Goal: Task Accomplishment & Management: Use online tool/utility

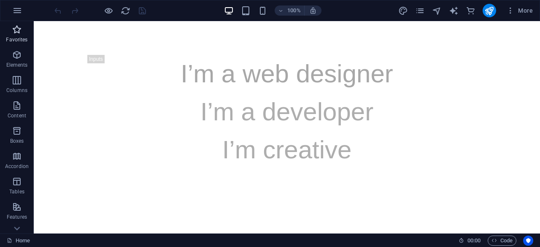
drag, startPoint x: 16, startPoint y: 57, endPoint x: 18, endPoint y: 30, distance: 27.4
click at [16, 57] on icon "button" at bounding box center [17, 55] width 10 height 10
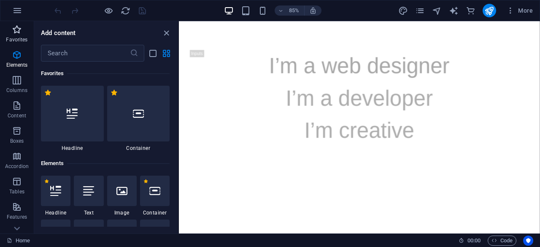
click at [18, 30] on icon "button" at bounding box center [17, 29] width 10 height 10
click at [19, 66] on p "Elements" at bounding box center [17, 65] width 22 height 7
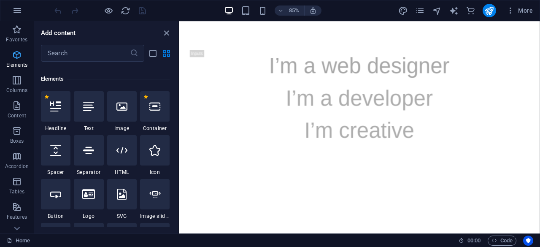
scroll to position [89, 0]
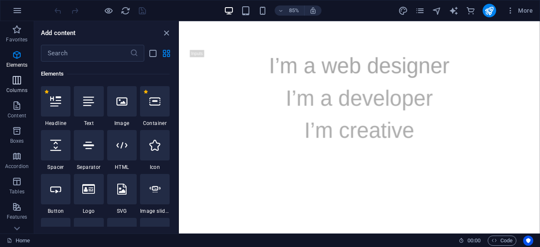
click at [14, 87] on p "Columns" at bounding box center [16, 90] width 21 height 7
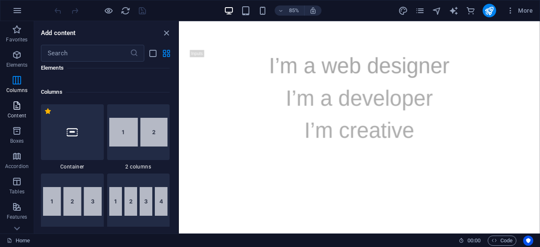
click at [16, 114] on p "Content" at bounding box center [17, 115] width 19 height 7
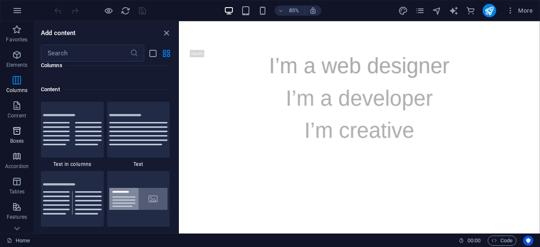
click at [14, 137] on p "Boxes" at bounding box center [17, 140] width 14 height 7
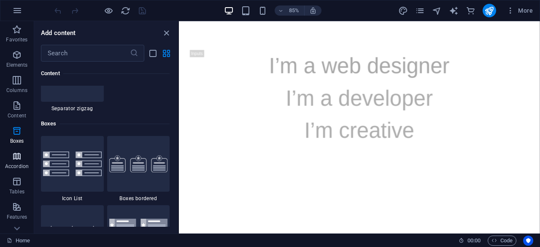
click at [18, 165] on p "Accordion" at bounding box center [17, 166] width 24 height 7
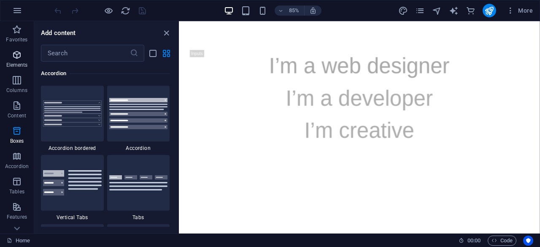
click at [13, 51] on icon "button" at bounding box center [17, 55] width 10 height 10
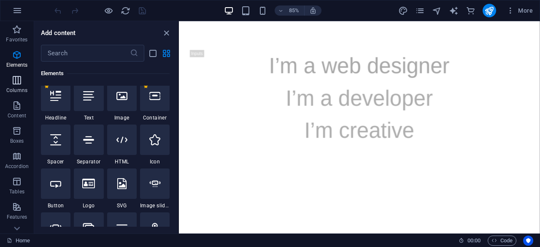
click at [16, 87] on p "Columns" at bounding box center [16, 90] width 21 height 7
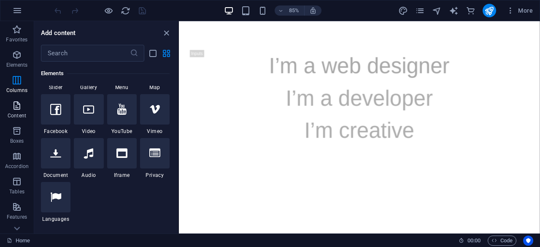
click at [11, 107] on span "Content" at bounding box center [17, 110] width 34 height 20
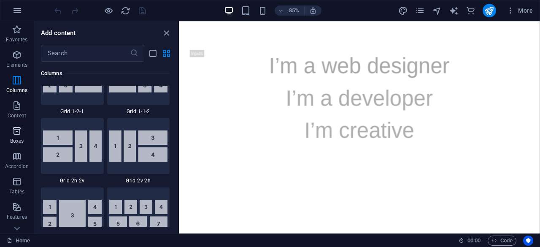
click at [14, 135] on icon "button" at bounding box center [17, 131] width 10 height 10
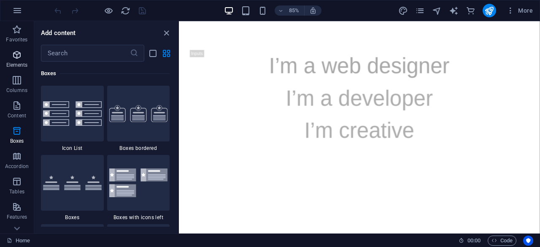
click at [13, 63] on p "Elements" at bounding box center [17, 65] width 22 height 7
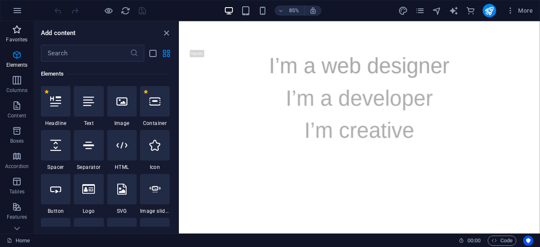
click at [17, 32] on icon "button" at bounding box center [17, 29] width 10 height 10
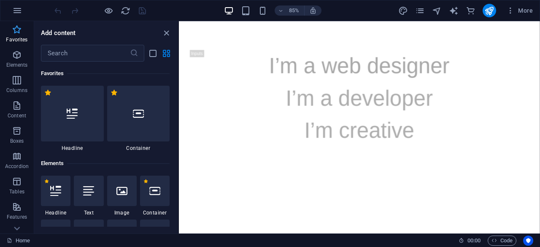
scroll to position [0, 0]
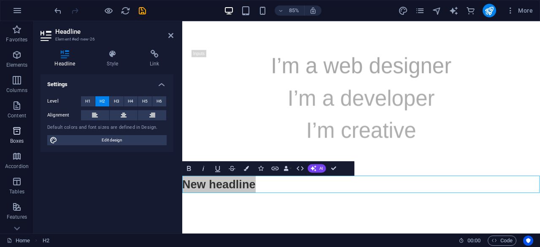
click at [13, 132] on icon "button" at bounding box center [17, 131] width 10 height 10
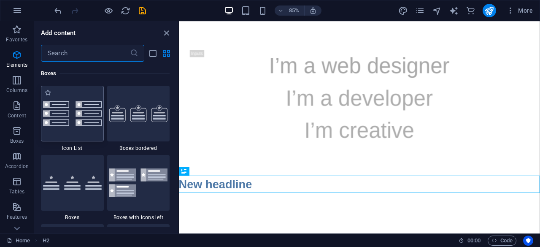
scroll to position [2326, 0]
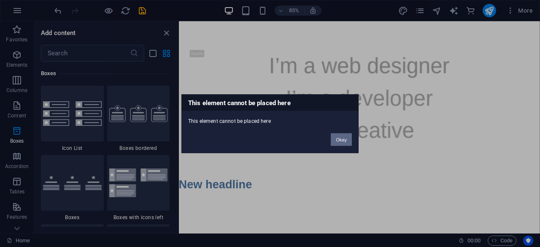
drag, startPoint x: 336, startPoint y: 142, endPoint x: 158, endPoint y: 128, distance: 178.4
click at [336, 142] on button "Okay" at bounding box center [341, 139] width 21 height 13
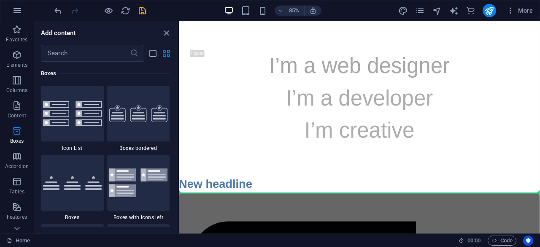
select select "rem"
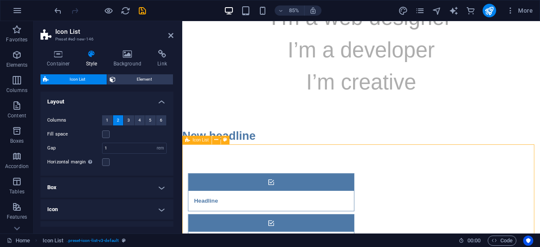
scroll to position [105, 0]
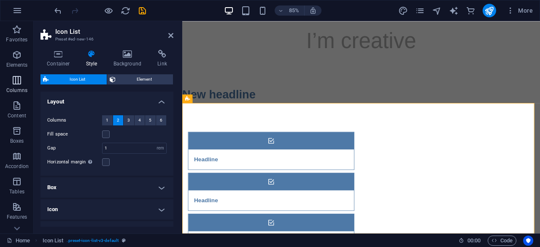
click at [15, 87] on p "Columns" at bounding box center [16, 90] width 21 height 7
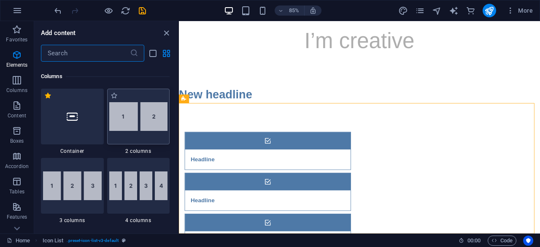
scroll to position [417, 0]
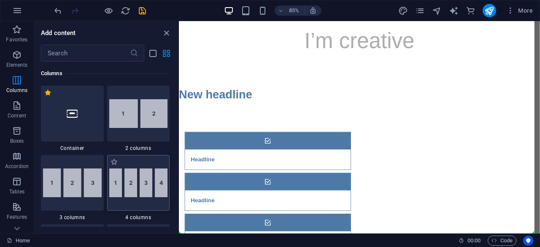
select select "rem"
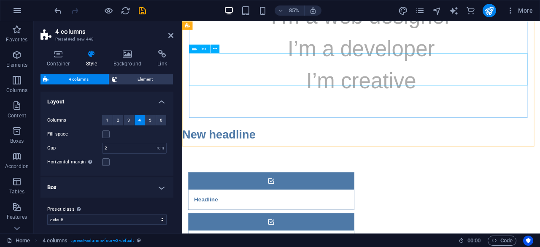
scroll to position [33, 0]
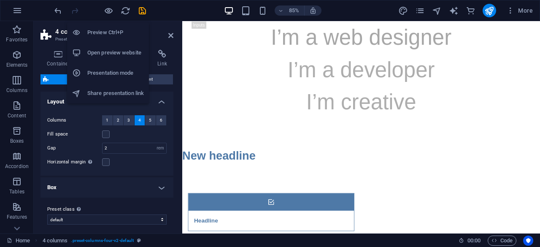
click at [105, 30] on h6 "Preview Ctrl+P" at bounding box center [115, 32] width 57 height 10
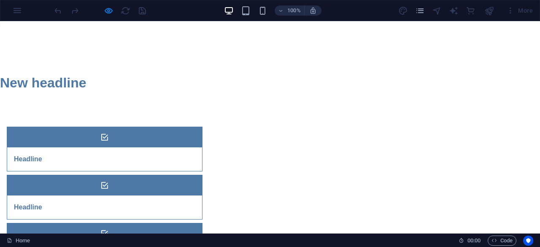
scroll to position [70, 0]
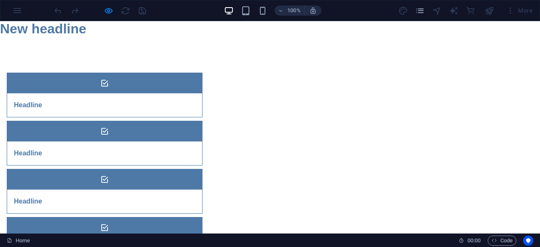
click at [42, 148] on h3 "Headline" at bounding box center [28, 153] width 28 height 10
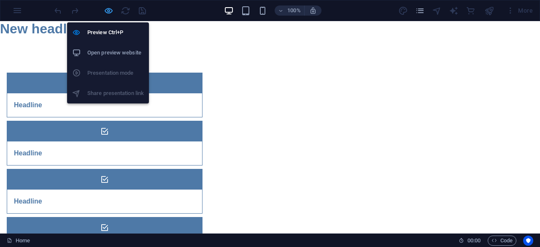
click at [109, 10] on icon "button" at bounding box center [109, 11] width 10 height 10
select select "rem"
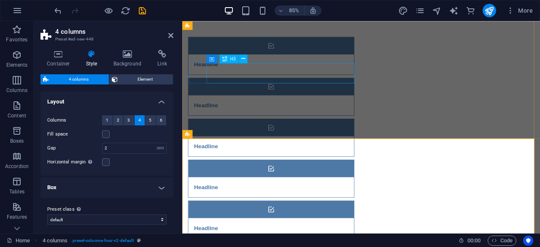
scroll to position [149, 0]
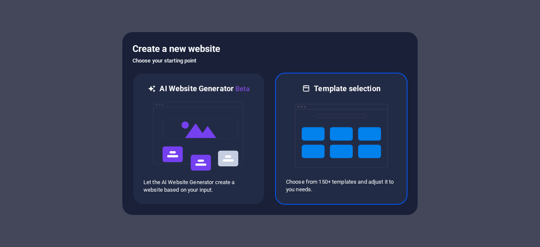
click at [339, 119] on img at bounding box center [341, 136] width 93 height 84
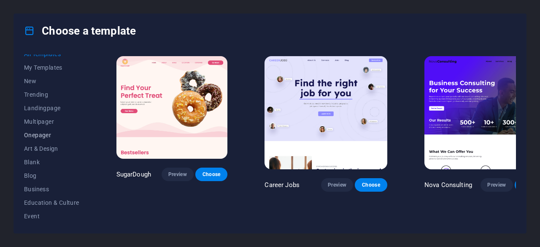
scroll to position [32, 0]
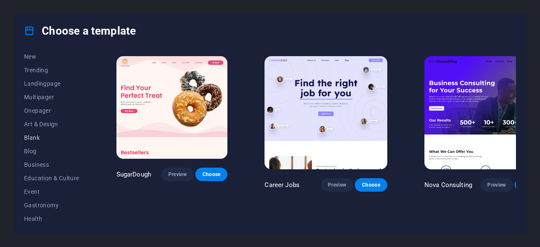
click at [35, 136] on span "Blank" at bounding box center [51, 137] width 55 height 7
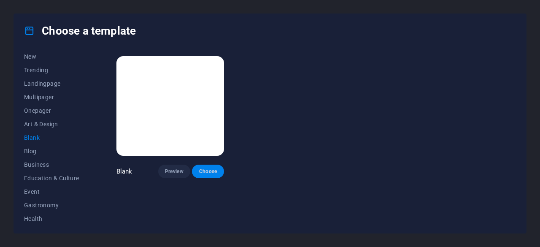
click at [215, 170] on span "Choose" at bounding box center [208, 171] width 19 height 7
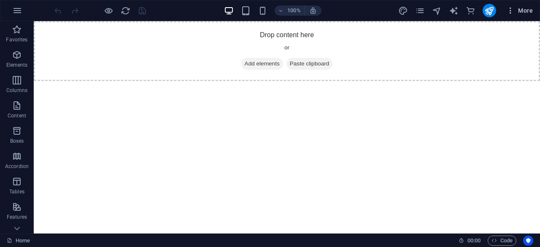
click at [522, 13] on span "More" at bounding box center [519, 10] width 27 height 8
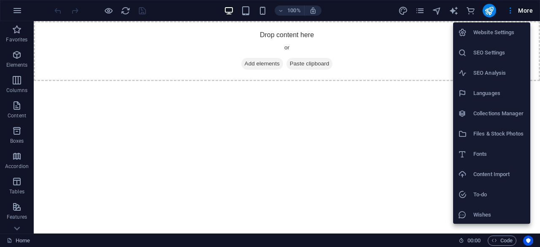
click at [497, 174] on h6 "Content Import" at bounding box center [499, 174] width 52 height 10
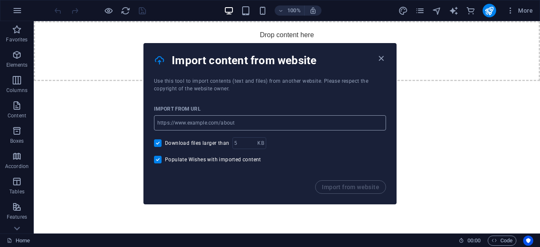
click at [287, 118] on input "url" at bounding box center [270, 122] width 232 height 15
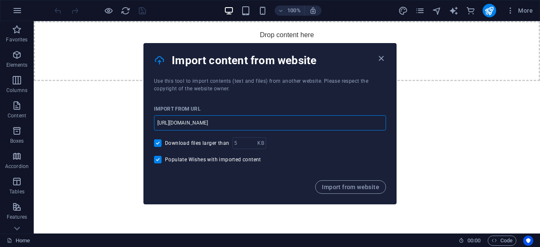
drag, startPoint x: 272, startPoint y: 146, endPoint x: 134, endPoint y: 116, distance: 140.6
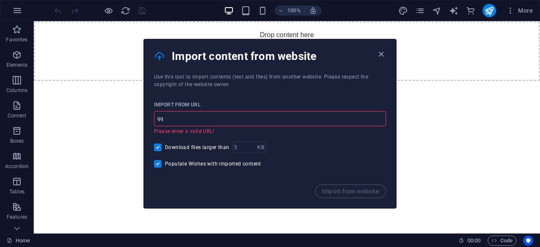
type input "q"
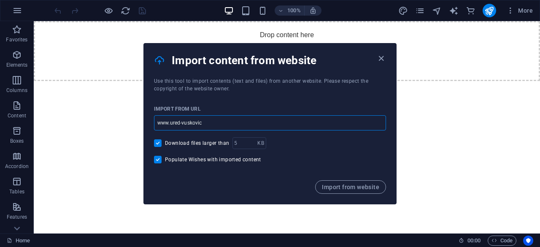
drag, startPoint x: 245, startPoint y: 141, endPoint x: 52, endPoint y: 102, distance: 197.5
paste input "https://ured-vuskovic.com/reference/"
type input "https://ured-vuskovic.com/reference/"
click at [342, 186] on span "Import from website" at bounding box center [350, 186] width 57 height 7
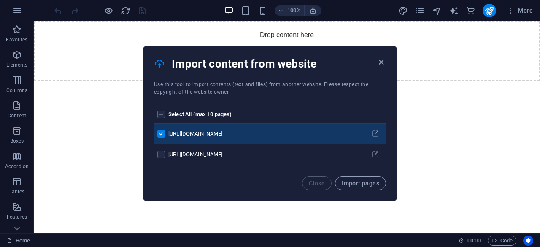
click at [160, 111] on label "pages list" at bounding box center [161, 114] width 8 height 8
click at [0, 0] on input "pages list" at bounding box center [0, 0] width 0 height 0
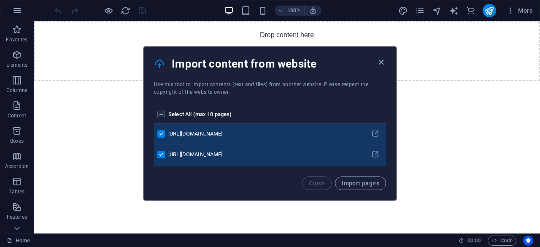
click at [160, 156] on label "pages list" at bounding box center [161, 155] width 8 height 8
click at [0, 0] on input "pages list" at bounding box center [0, 0] width 0 height 0
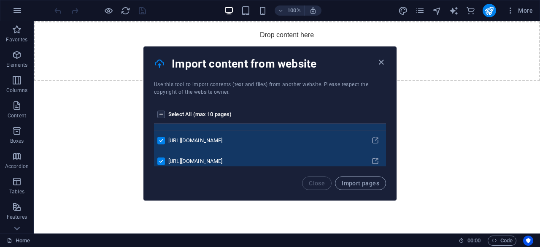
scroll to position [98, 0]
click at [163, 140] on label "pages list" at bounding box center [161, 139] width 8 height 8
click at [0, 0] on input "pages list" at bounding box center [0, 0] width 0 height 0
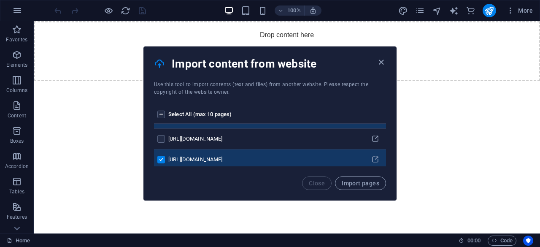
click at [163, 159] on label "pages list" at bounding box center [161, 160] width 8 height 8
click at [0, 0] on input "pages list" at bounding box center [0, 0] width 0 height 0
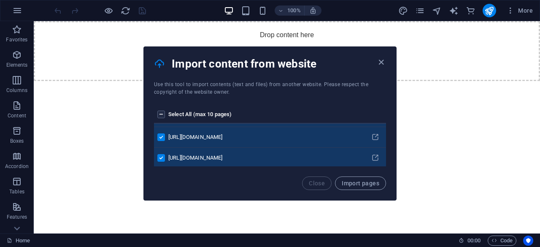
scroll to position [30, 0]
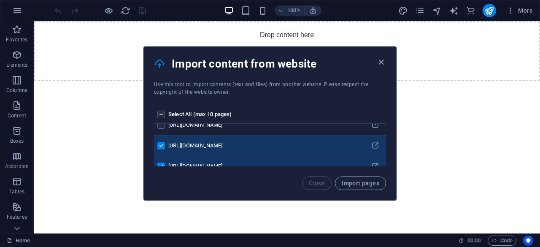
click at [159, 117] on label "pages list" at bounding box center [161, 114] width 8 height 8
click at [0, 0] on input "pages list" at bounding box center [0, 0] width 0 height 0
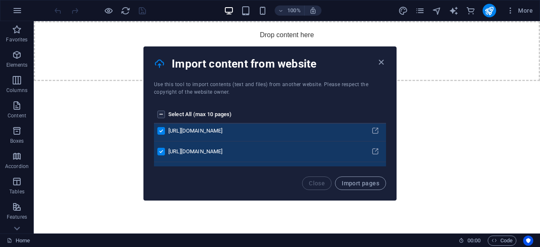
scroll to position [0, 0]
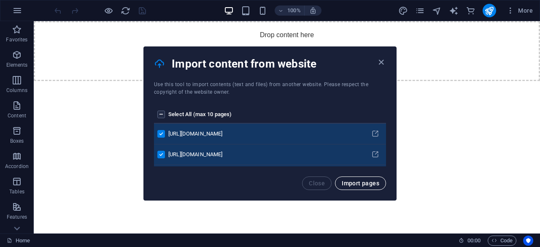
click at [366, 183] on span "Import pages" at bounding box center [361, 183] width 38 height 7
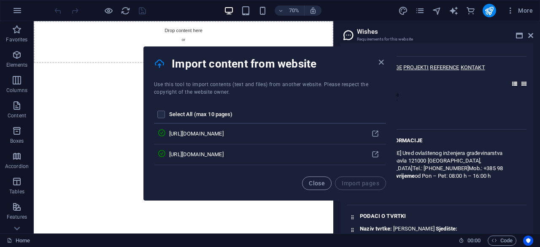
scroll to position [2311, 0]
click at [315, 183] on span "Close" at bounding box center [317, 183] width 16 height 7
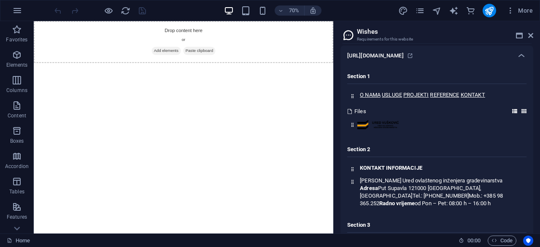
scroll to position [145, 0]
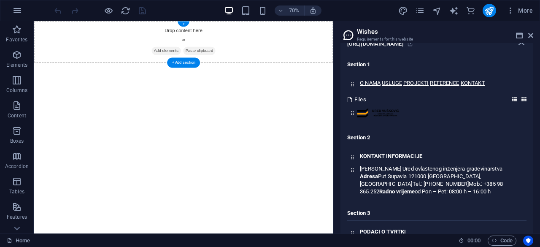
drag, startPoint x: 391, startPoint y: 155, endPoint x: 267, endPoint y: 32, distance: 174.4
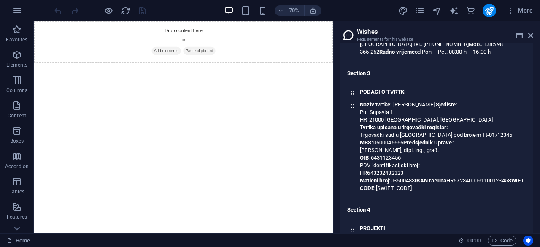
scroll to position [289, 0]
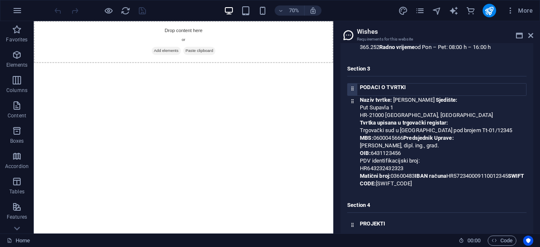
click at [377, 85] on h4 "PODACI O TVRTKI" at bounding box center [443, 87] width 166 height 8
click at [530, 35] on icon at bounding box center [530, 35] width 5 height 7
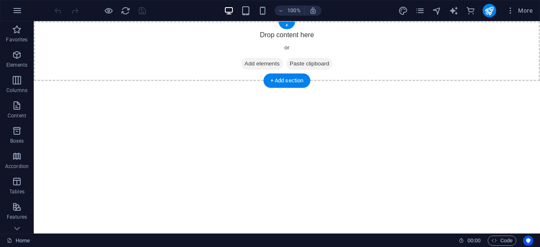
click at [256, 64] on span "Add elements" at bounding box center [262, 64] width 42 height 12
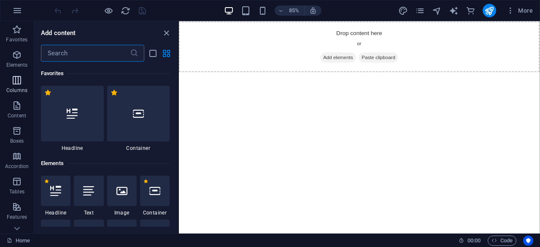
click at [16, 91] on p "Columns" at bounding box center [16, 90] width 21 height 7
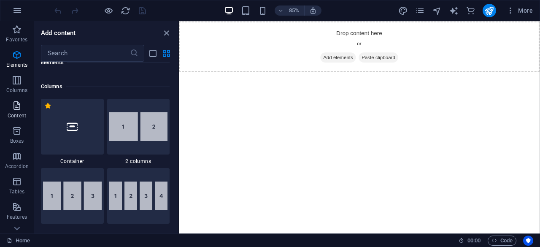
click at [17, 110] on icon "button" at bounding box center [17, 105] width 10 height 10
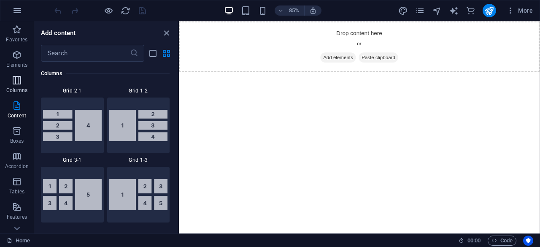
click at [16, 74] on button "Columns" at bounding box center [17, 84] width 34 height 25
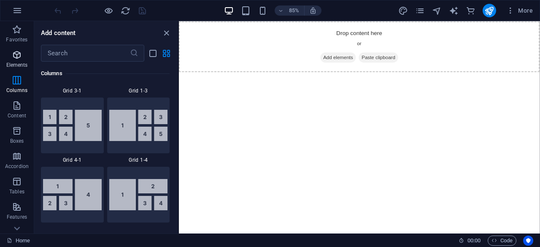
click at [12, 54] on icon "button" at bounding box center [17, 55] width 10 height 10
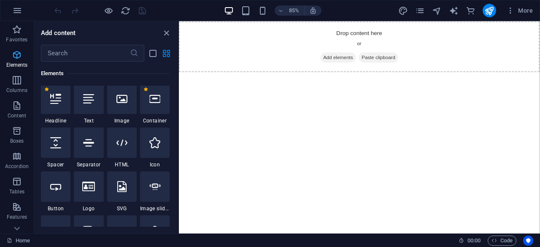
scroll to position [90, 0]
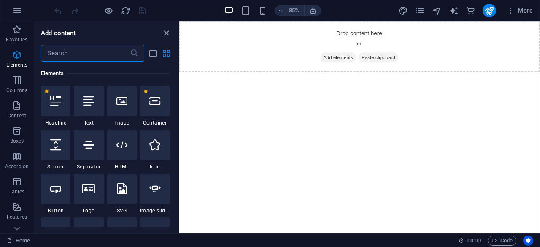
click at [86, 53] on input "text" at bounding box center [85, 53] width 89 height 17
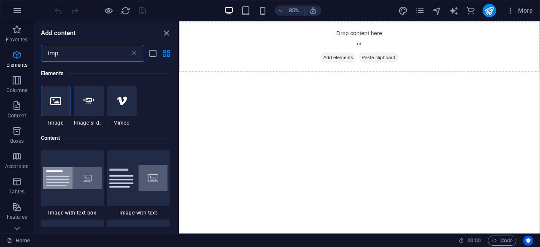
scroll to position [0, 0]
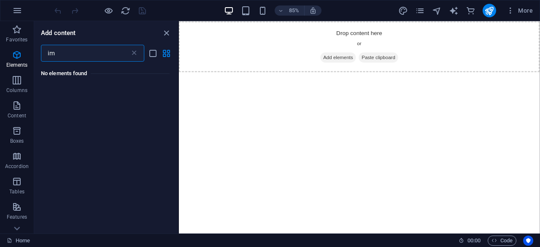
type input "i"
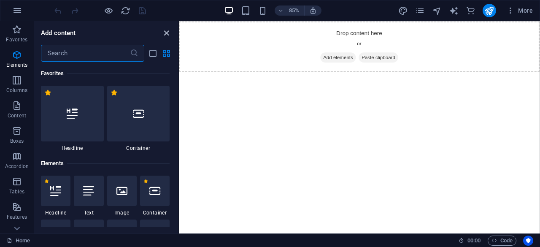
click at [164, 31] on icon "close panel" at bounding box center [166, 33] width 10 height 10
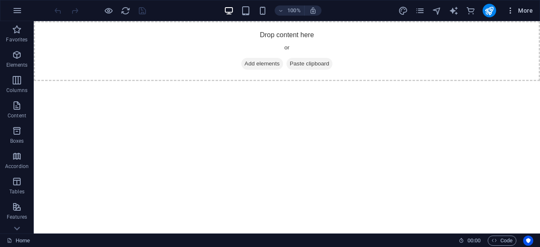
click at [525, 8] on span "More" at bounding box center [519, 10] width 27 height 8
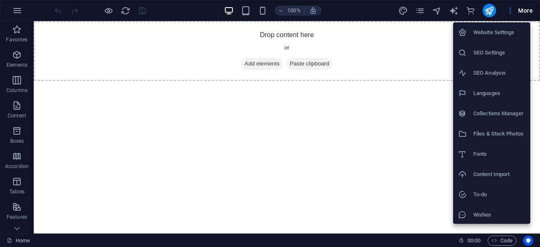
click at [482, 170] on h6 "Content Import" at bounding box center [499, 174] width 52 height 10
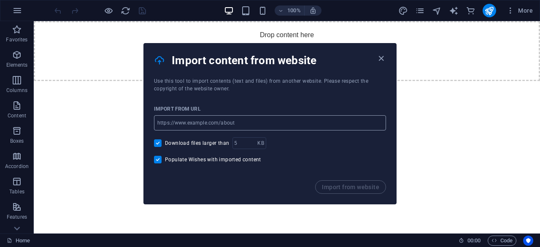
click at [223, 121] on input "url" at bounding box center [270, 122] width 232 height 15
type input "https://ured-vuskovic.com/reference/"
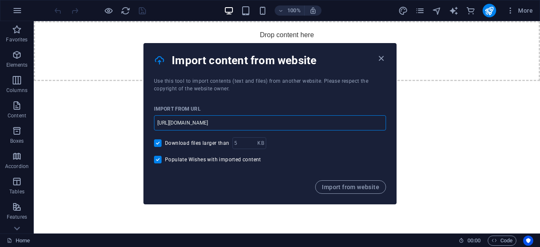
click at [223, 158] on span "Populate Wishes with imported content" at bounding box center [213, 159] width 96 height 7
click at [165, 158] on input "Populate Wishes with imported content" at bounding box center [159, 160] width 11 height 8
checkbox input "false"
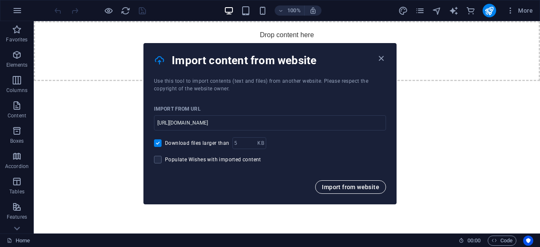
click at [352, 188] on span "Import from website" at bounding box center [350, 186] width 57 height 7
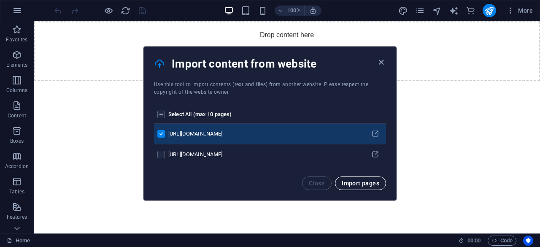
click at [363, 180] on span "Import pages" at bounding box center [361, 183] width 38 height 7
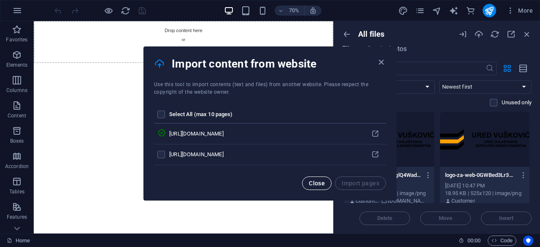
click at [323, 180] on span "Close" at bounding box center [317, 183] width 16 height 7
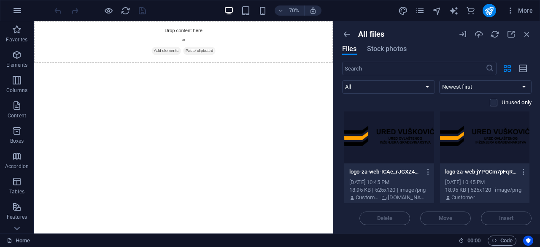
scroll to position [837, 0]
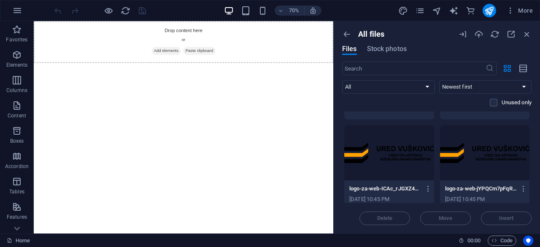
click at [371, 130] on div at bounding box center [389, 152] width 90 height 55
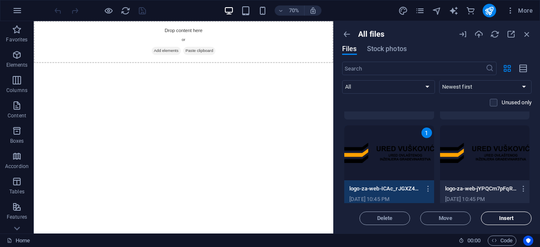
click at [491, 215] on span "Insert" at bounding box center [505, 217] width 43 height 5
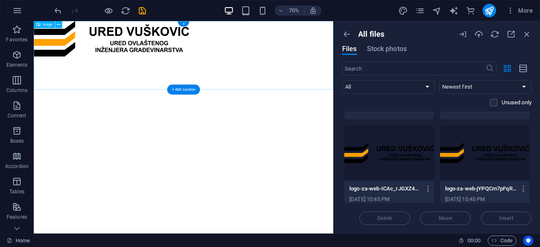
click at [324, 72] on figure at bounding box center [248, 46] width 428 height 51
drag, startPoint x: 532, startPoint y: 192, endPoint x: 527, endPoint y: 158, distance: 34.5
click at [527, 158] on div "All files Files Stock photos ​ All Images Documents Audio Video Vector Other Ne…" at bounding box center [437, 127] width 206 height 212
click at [531, 163] on div "All files Files Stock photos ​ All Images Documents Audio Video Vector Other Ne…" at bounding box center [437, 127] width 206 height 212
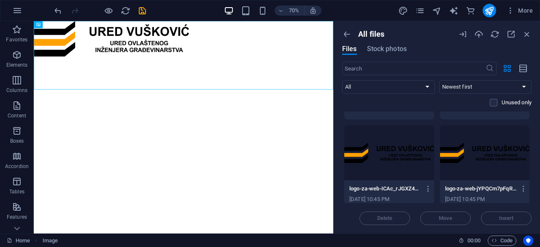
click at [531, 163] on div "All files Files Stock photos ​ All Images Documents Audio Video Vector Other Ne…" at bounding box center [437, 127] width 206 height 212
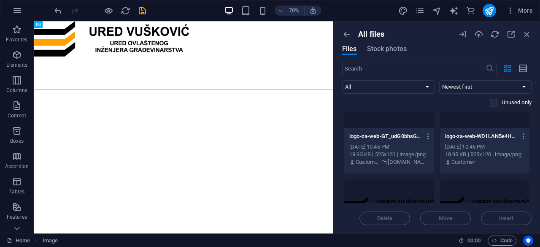
scroll to position [676, 0]
click at [397, 153] on div "18.95 KB | 525x120 | image/png" at bounding box center [389, 155] width 80 height 8
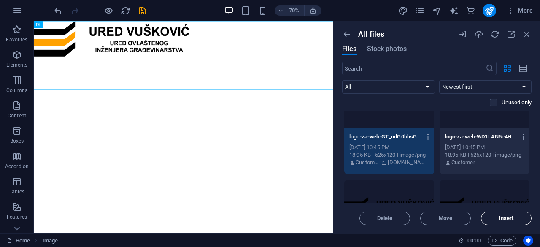
click at [509, 215] on span "Insert" at bounding box center [506, 217] width 15 height 5
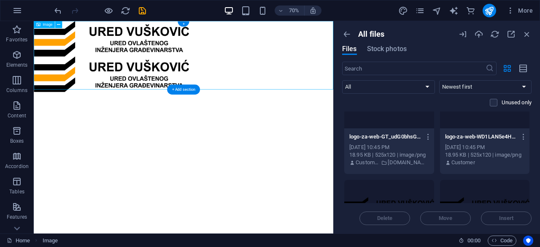
click at [266, 48] on figure at bounding box center [248, 46] width 428 height 51
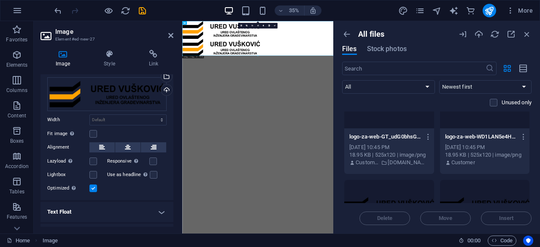
scroll to position [35, 0]
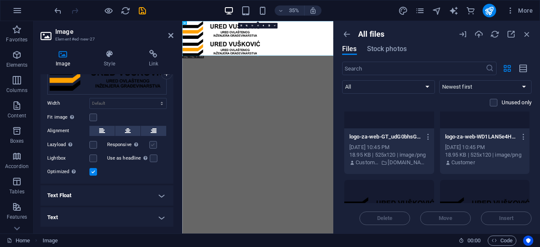
click at [152, 143] on label at bounding box center [153, 145] width 8 height 8
click at [0, 0] on input "Responsive Automatically load retina image and smartphone optimized sizes." at bounding box center [0, 0] width 0 height 0
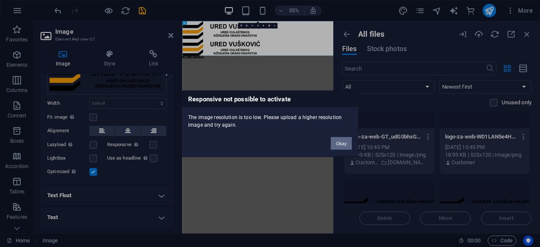
click at [345, 141] on button "Okay" at bounding box center [341, 143] width 21 height 13
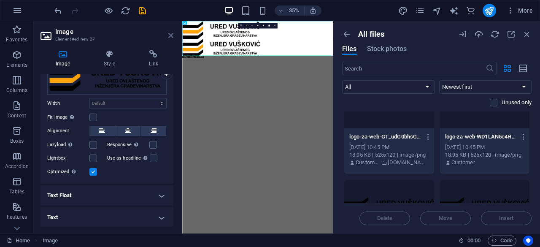
click at [172, 37] on icon at bounding box center [170, 35] width 5 height 7
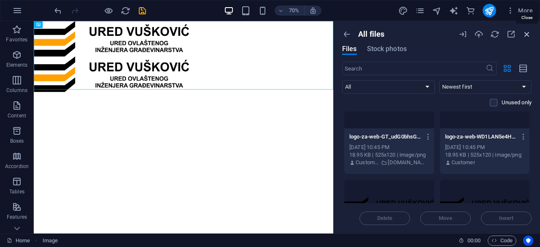
drag, startPoint x: 528, startPoint y: 36, endPoint x: 379, endPoint y: 29, distance: 149.8
click at [528, 36] on icon "button" at bounding box center [526, 34] width 9 height 9
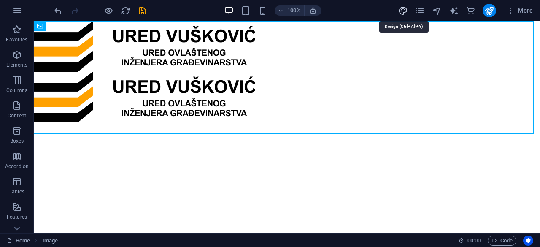
click at [402, 11] on icon "design" at bounding box center [403, 11] width 10 height 10
select select "px"
select select "400"
select select "px"
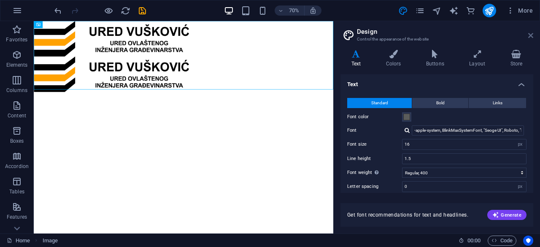
click at [531, 37] on icon at bounding box center [530, 35] width 5 height 7
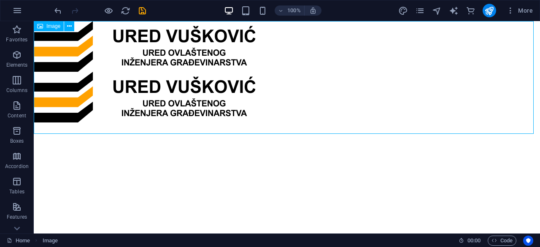
click at [45, 27] on div "Image" at bounding box center [49, 26] width 30 height 10
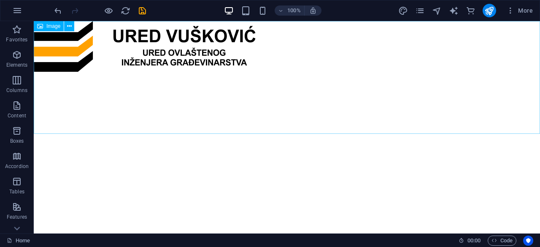
click at [51, 26] on span "Image" at bounding box center [53, 26] width 14 height 5
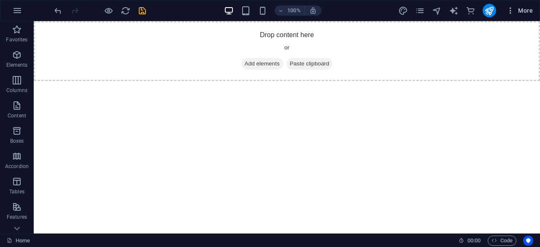
click at [530, 10] on span "More" at bounding box center [519, 10] width 27 height 8
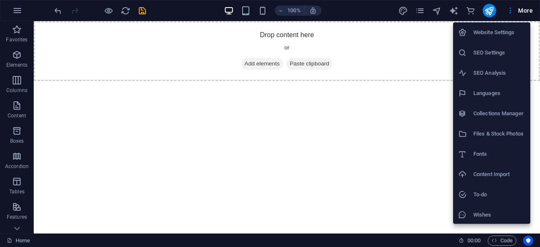
click at [496, 171] on h6 "Content Import" at bounding box center [499, 174] width 52 height 10
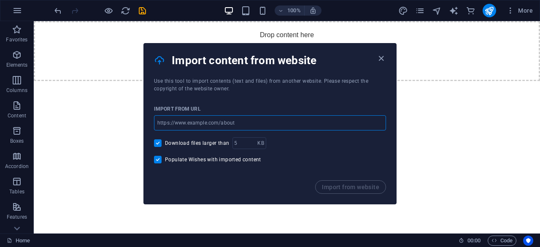
click at [226, 121] on input "url" at bounding box center [270, 122] width 232 height 15
type input "www.macero.hr"
click at [349, 186] on span "Import from website" at bounding box center [350, 186] width 57 height 7
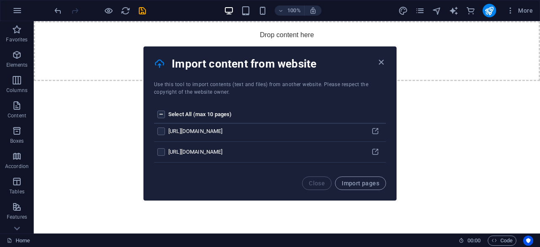
scroll to position [60, 0]
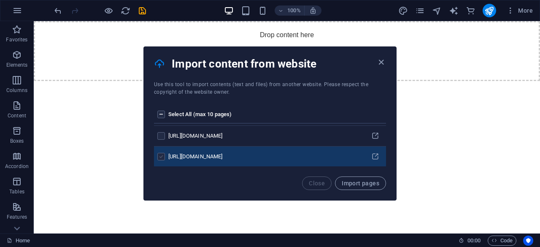
click at [159, 155] on label "pages list" at bounding box center [161, 157] width 8 height 8
click at [0, 0] on input "pages list" at bounding box center [0, 0] width 0 height 0
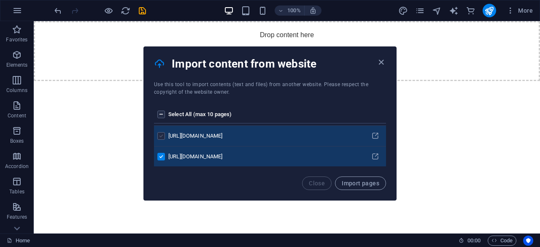
click at [161, 136] on label "pages list" at bounding box center [161, 136] width 8 height 8
click at [0, 0] on input "pages list" at bounding box center [0, 0] width 0 height 0
click at [350, 182] on span "Import pages" at bounding box center [361, 183] width 38 height 7
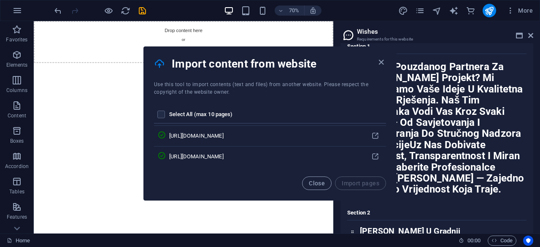
scroll to position [2828, 0]
click at [321, 183] on span "Close" at bounding box center [317, 183] width 16 height 7
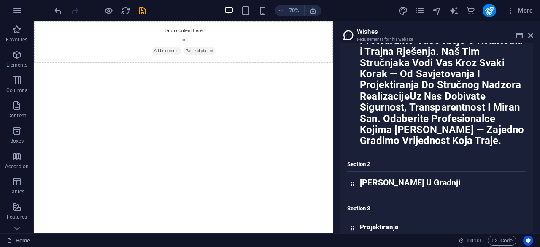
scroll to position [2824, 0]
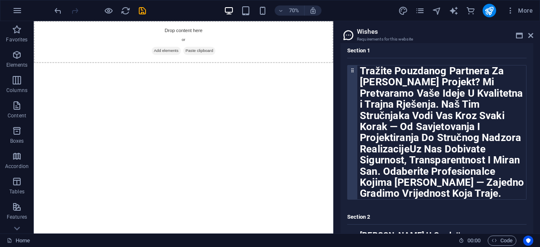
click at [352, 102] on div at bounding box center [352, 132] width 10 height 134
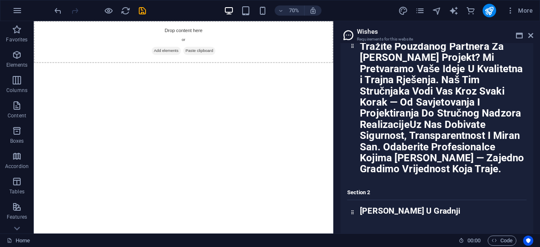
scroll to position [2835, 0]
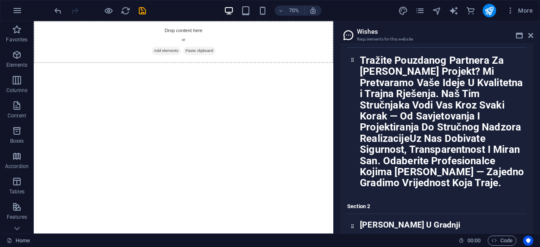
drag, startPoint x: 420, startPoint y: 70, endPoint x: 245, endPoint y: 105, distance: 178.1
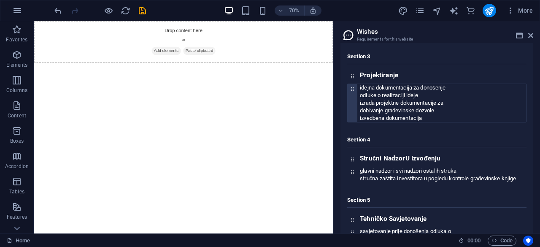
scroll to position [3021, 0]
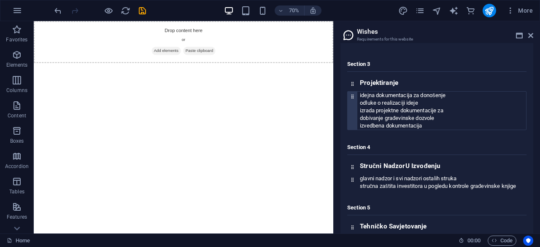
click at [353, 99] on icon at bounding box center [352, 96] width 5 height 5
click at [217, 66] on span "Add elements" at bounding box center [223, 64] width 42 height 12
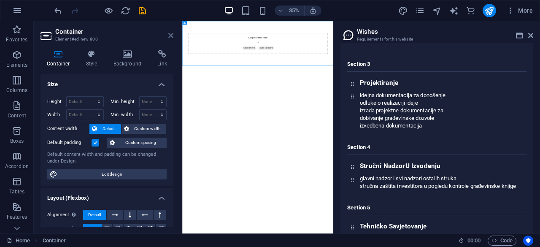
click at [172, 38] on icon at bounding box center [170, 35] width 5 height 7
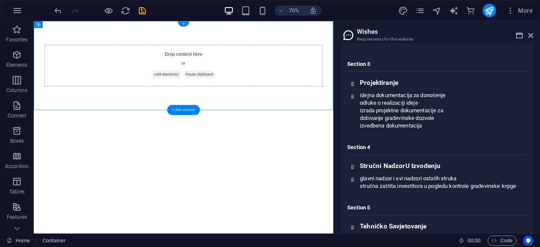
click at [184, 112] on div "+ Add section" at bounding box center [183, 110] width 33 height 10
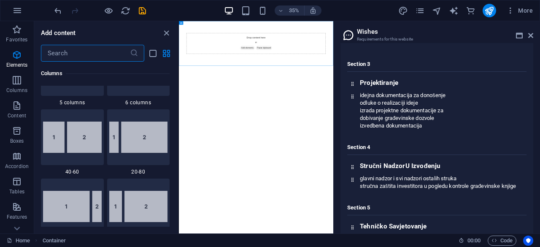
scroll to position [1475, 0]
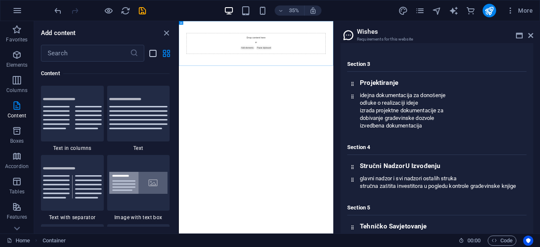
click at [149, 53] on icon "list-view" at bounding box center [153, 53] width 10 height 10
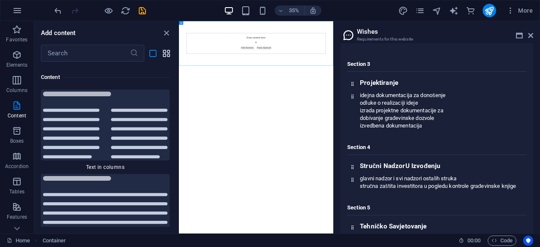
click at [163, 53] on icon "grid-view" at bounding box center [166, 53] width 10 height 10
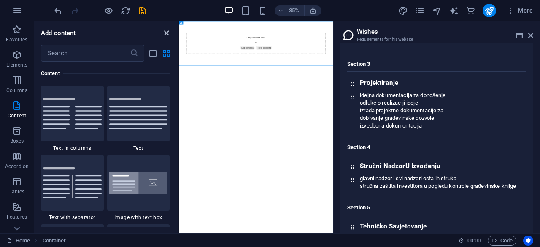
click at [167, 29] on icon "close panel" at bounding box center [166, 33] width 10 height 10
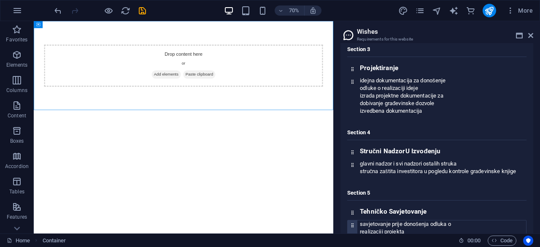
scroll to position [3137, 0]
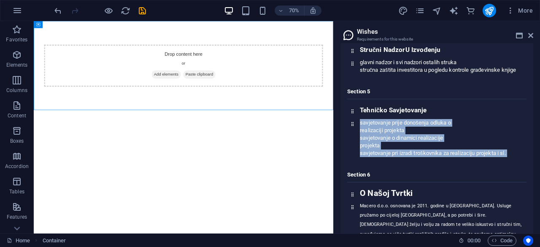
drag, startPoint x: 358, startPoint y: 147, endPoint x: 520, endPoint y: 190, distance: 167.6
click at [520, 190] on div "Section 1 Tražite Pouzdanog Partnera Za Svoj Građevinski Projekt? Mi Pretvaramo…" at bounding box center [436, 86] width 179 height 718
copy div "savjetovanje prije donošenja odluka o realizaciji projekta savjetovanje o dinam…"
click at [229, 61] on div "Drop content here or Add elements Paste clipboard" at bounding box center [247, 85] width 398 height 60
click at [105, 68] on div "Drop content here or Add elements Paste clipboard" at bounding box center [247, 85] width 398 height 60
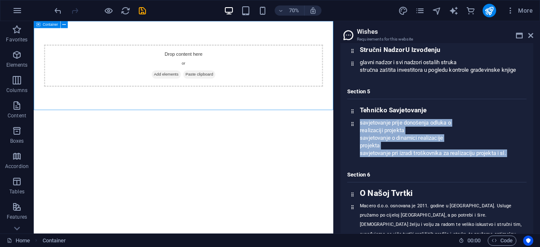
click at [46, 25] on span "Container" at bounding box center [50, 24] width 15 height 3
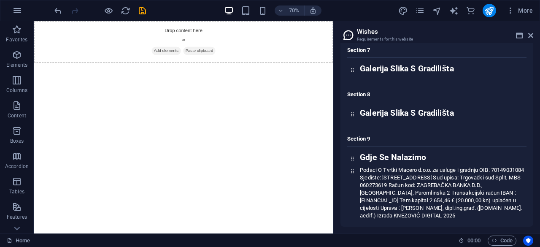
scroll to position [3377, 0]
click at [354, 155] on div at bounding box center [352, 159] width 10 height 12
click at [21, 60] on span "Elements" at bounding box center [17, 60] width 34 height 20
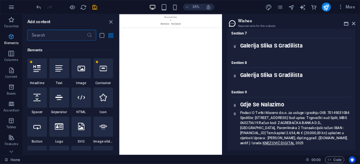
scroll to position [90, 0]
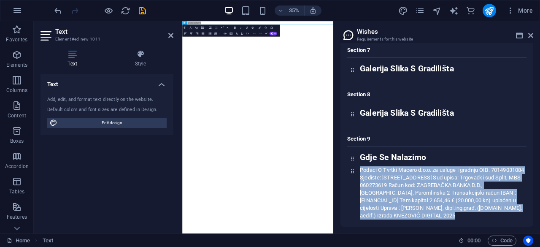
drag, startPoint x: 361, startPoint y: 170, endPoint x: 536, endPoint y: 225, distance: 183.5
click at [536, 225] on div "Content Design Data Here you will find content that you can add to the website.…" at bounding box center [437, 138] width 206 height 190
copy p "Podaci O Tvrtki Macero d.o.o. za usluge i gradnju OIB: 70149031084 Sjedište: Vu…"
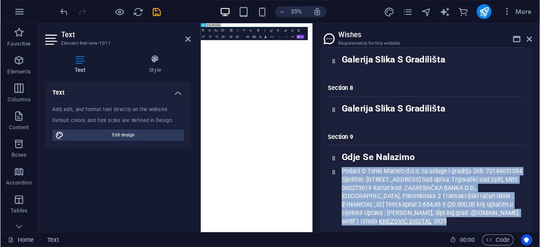
scroll to position [3377, 0]
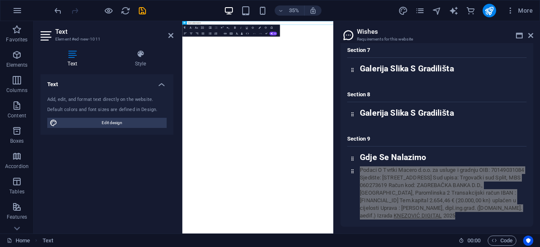
click at [502, 31] on html "Skip to main content New text element" at bounding box center [397, 26] width 431 height 10
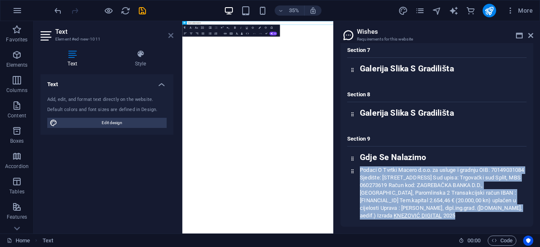
click at [169, 33] on icon at bounding box center [170, 35] width 5 height 7
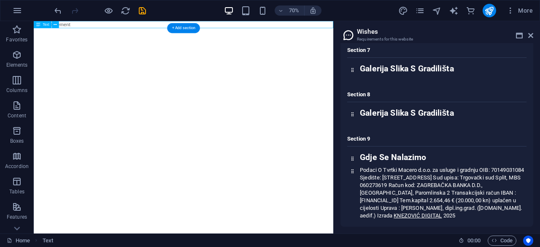
click at [91, 28] on div "New text element" at bounding box center [248, 26] width 428 height 10
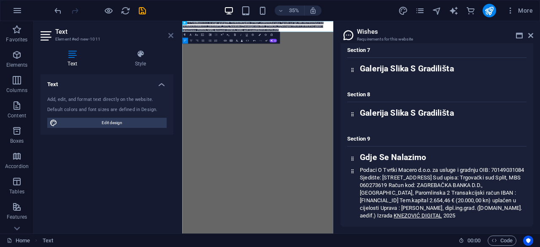
click at [170, 32] on icon at bounding box center [170, 35] width 5 height 7
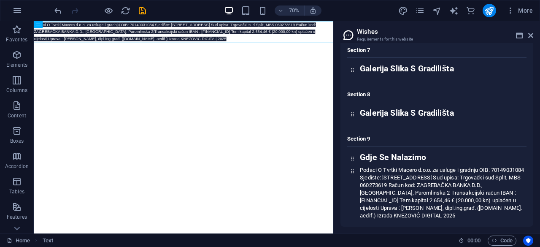
click at [224, 51] on html "Skip to main content Podaci O Tvrtki Macero d.o.o. za usluge i gradnju OIB: 701…" at bounding box center [248, 36] width 428 height 30
click at [236, 51] on html "Skip to main content Podaci O Tvrtki Macero d.o.o. za usluge i gradnju OIB: 701…" at bounding box center [248, 36] width 428 height 30
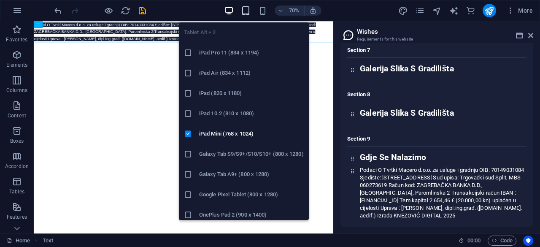
click at [247, 9] on icon "button" at bounding box center [246, 11] width 10 height 10
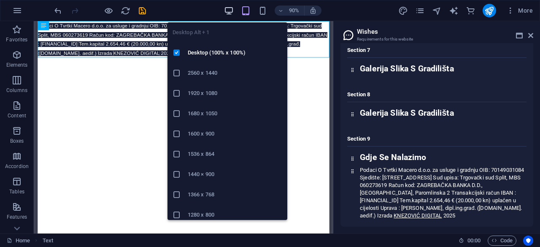
click at [231, 8] on icon "button" at bounding box center [229, 11] width 10 height 10
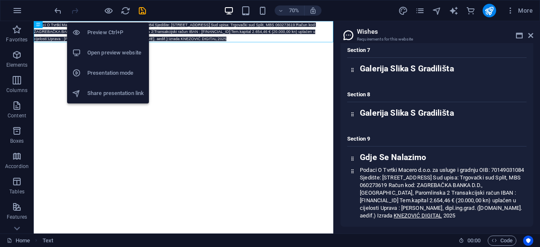
click at [107, 32] on h6 "Preview Ctrl+P" at bounding box center [115, 32] width 57 height 10
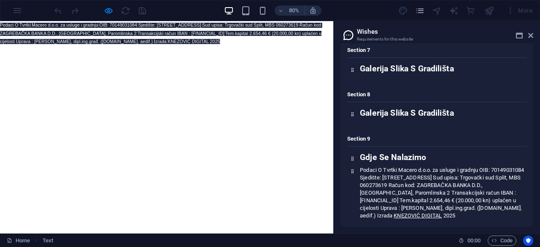
click at [304, 51] on html "Skip to main content Podaci O Tvrtki Macero d.o.o. za usluge i gradnju OIB: 701…" at bounding box center [208, 36] width 417 height 30
click at [302, 51] on html "Skip to main content Podaci O Tvrtki Macero d.o.o. za usluge i gradnju OIB: 701…" at bounding box center [208, 36] width 417 height 30
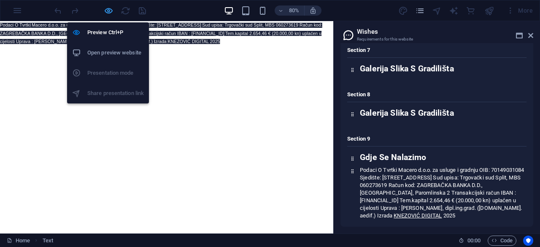
click at [107, 10] on icon "button" at bounding box center [109, 11] width 10 height 10
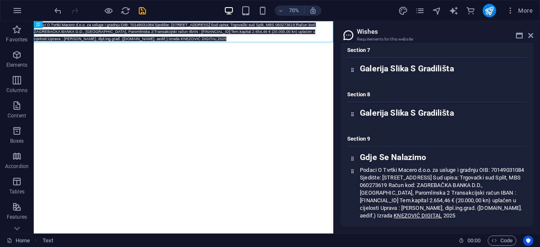
click at [344, 51] on html "Skip to main content Podaci O Tvrtki Macero d.o.o. za usluge i gradnju OIB: 701…" at bounding box center [248, 36] width 428 height 30
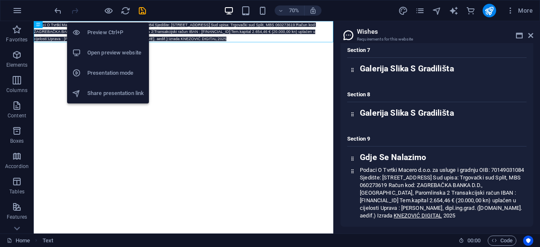
click at [107, 33] on h6 "Preview Ctrl+P" at bounding box center [115, 32] width 57 height 10
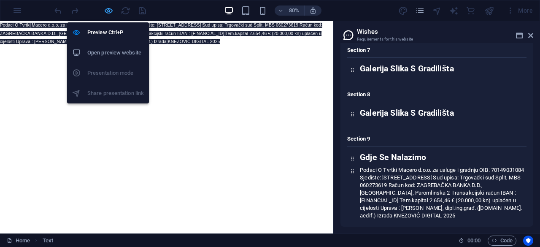
click at [107, 8] on icon "button" at bounding box center [109, 11] width 10 height 10
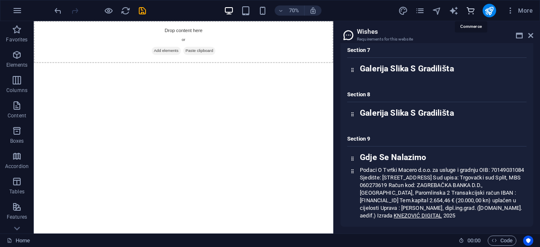
click at [469, 10] on icon "commerce" at bounding box center [471, 11] width 10 height 10
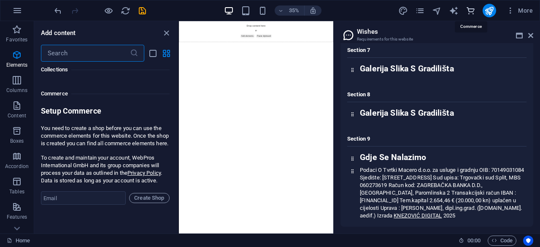
scroll to position [8126, 0]
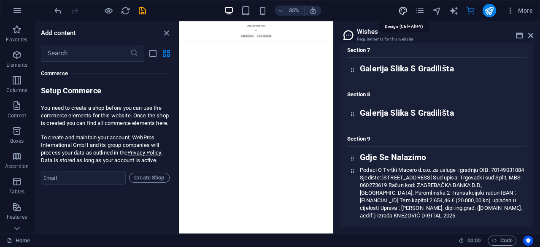
click at [403, 9] on icon "design" at bounding box center [403, 11] width 10 height 10
select select "px"
select select "400"
select select "px"
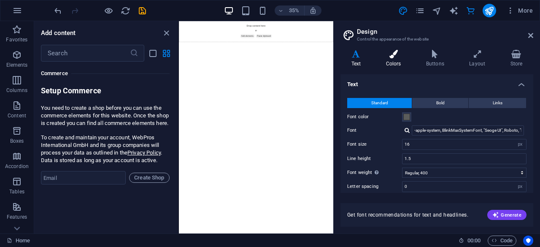
drag, startPoint x: 389, startPoint y: 54, endPoint x: 399, endPoint y: 56, distance: 10.4
click at [389, 54] on icon at bounding box center [393, 54] width 37 height 8
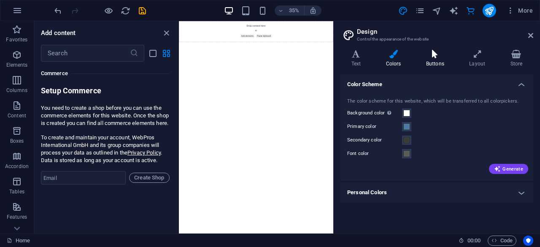
click at [434, 62] on h4 "Buttons" at bounding box center [436, 59] width 43 height 18
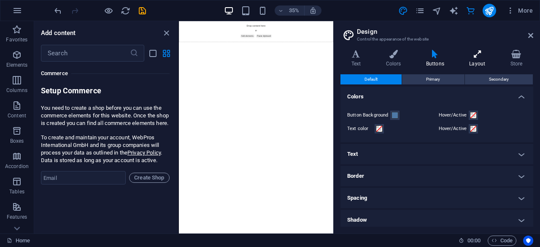
click at [472, 59] on h4 "Layout" at bounding box center [478, 59] width 41 height 18
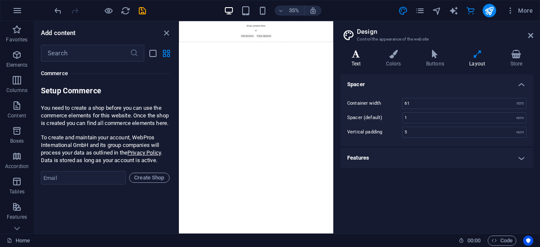
click at [361, 57] on icon at bounding box center [355, 54] width 31 height 8
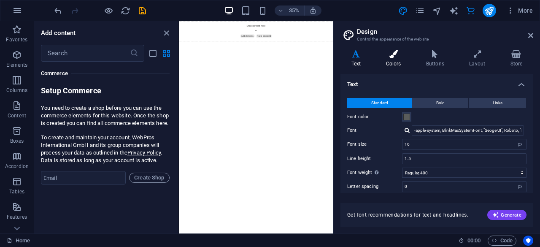
click at [390, 54] on icon at bounding box center [393, 54] width 37 height 8
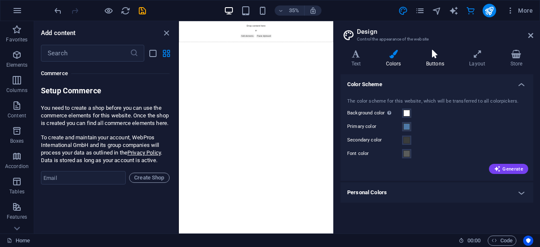
click at [428, 61] on h4 "Buttons" at bounding box center [436, 59] width 43 height 18
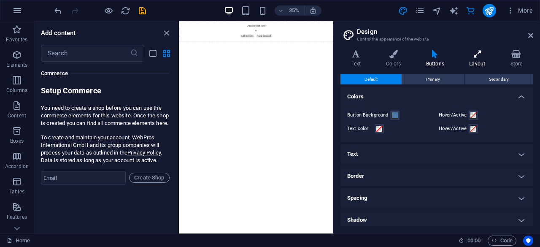
click at [472, 61] on h4 "Layout" at bounding box center [478, 59] width 41 height 18
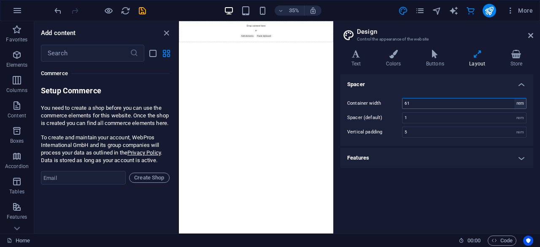
click at [520, 105] on select "rem px" at bounding box center [520, 103] width 12 height 10
select select "px"
click at [514, 98] on select "rem px" at bounding box center [520, 103] width 12 height 10
click at [451, 102] on input "976" at bounding box center [464, 103] width 124 height 10
type input "1"
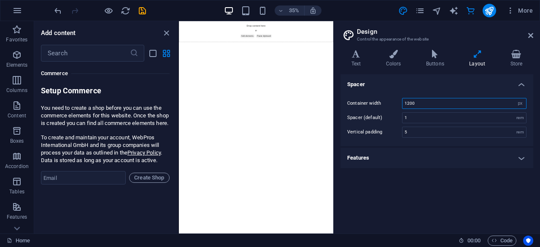
type input "1200"
click at [411, 155] on h4 "Features" at bounding box center [436, 158] width 193 height 20
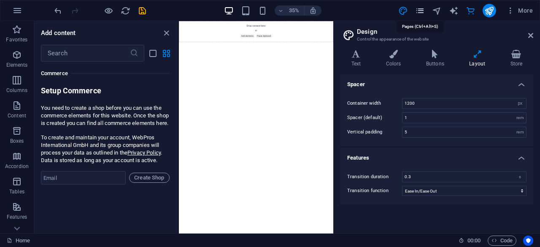
click at [417, 11] on icon "pages" at bounding box center [420, 11] width 10 height 10
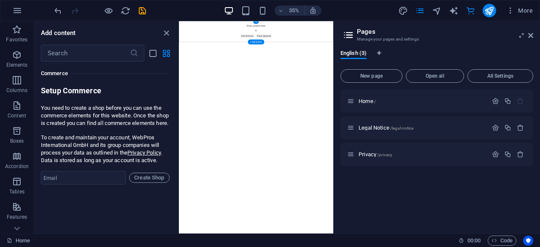
drag, startPoint x: 551, startPoint y: 148, endPoint x: 269, endPoint y: 48, distance: 298.7
click at [436, 75] on span "Open all" at bounding box center [434, 75] width 51 height 5
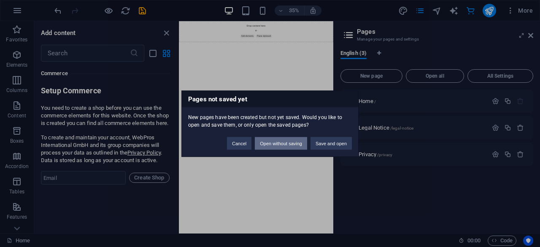
click at [275, 145] on button "Open without saving" at bounding box center [281, 143] width 52 height 13
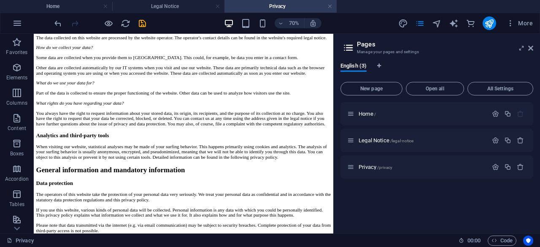
scroll to position [0, 0]
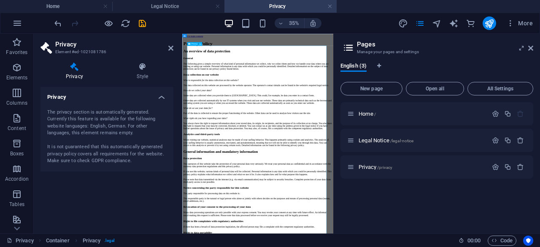
click at [169, 50] on icon at bounding box center [170, 48] width 5 height 7
